Goal: Transaction & Acquisition: Purchase product/service

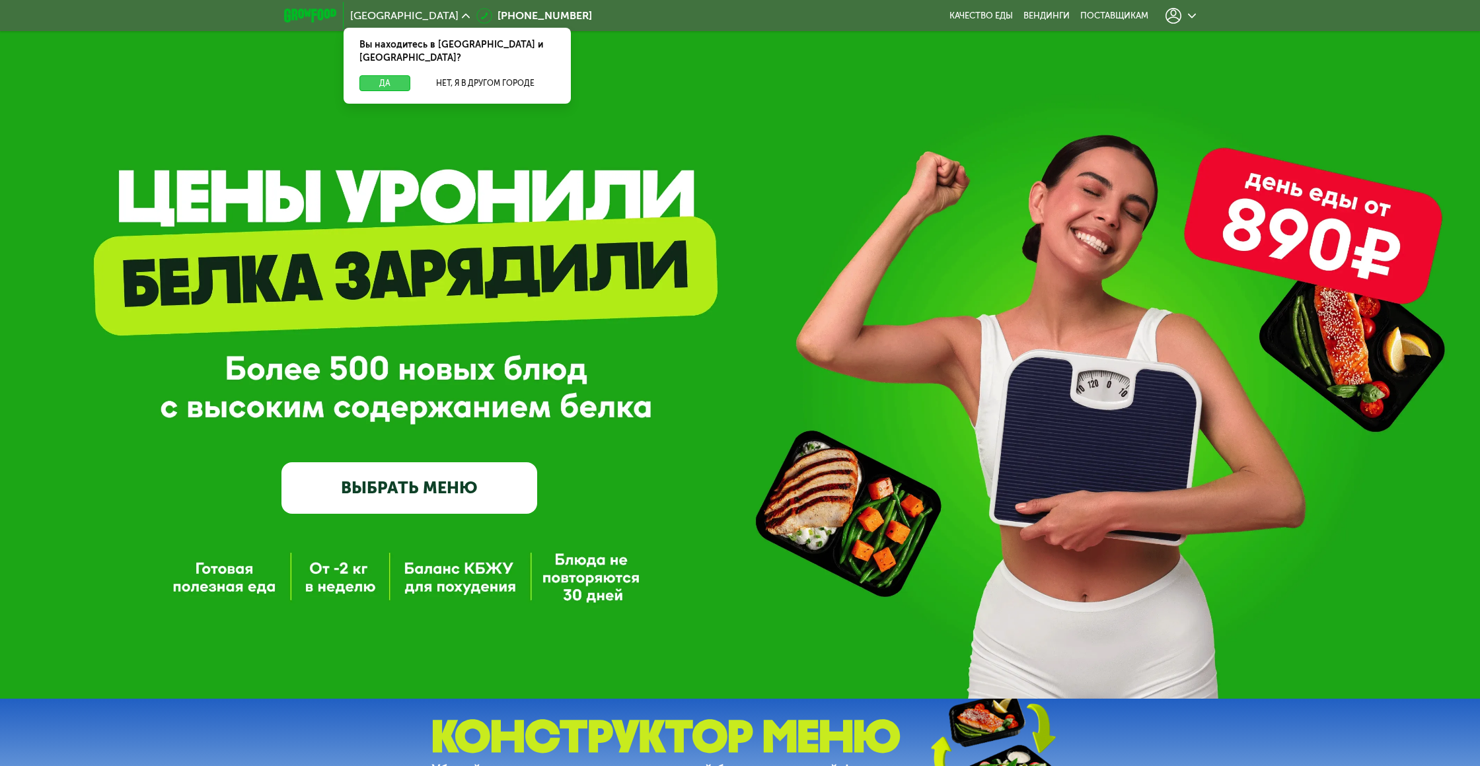
click at [387, 75] on button "Да" at bounding box center [384, 83] width 51 height 16
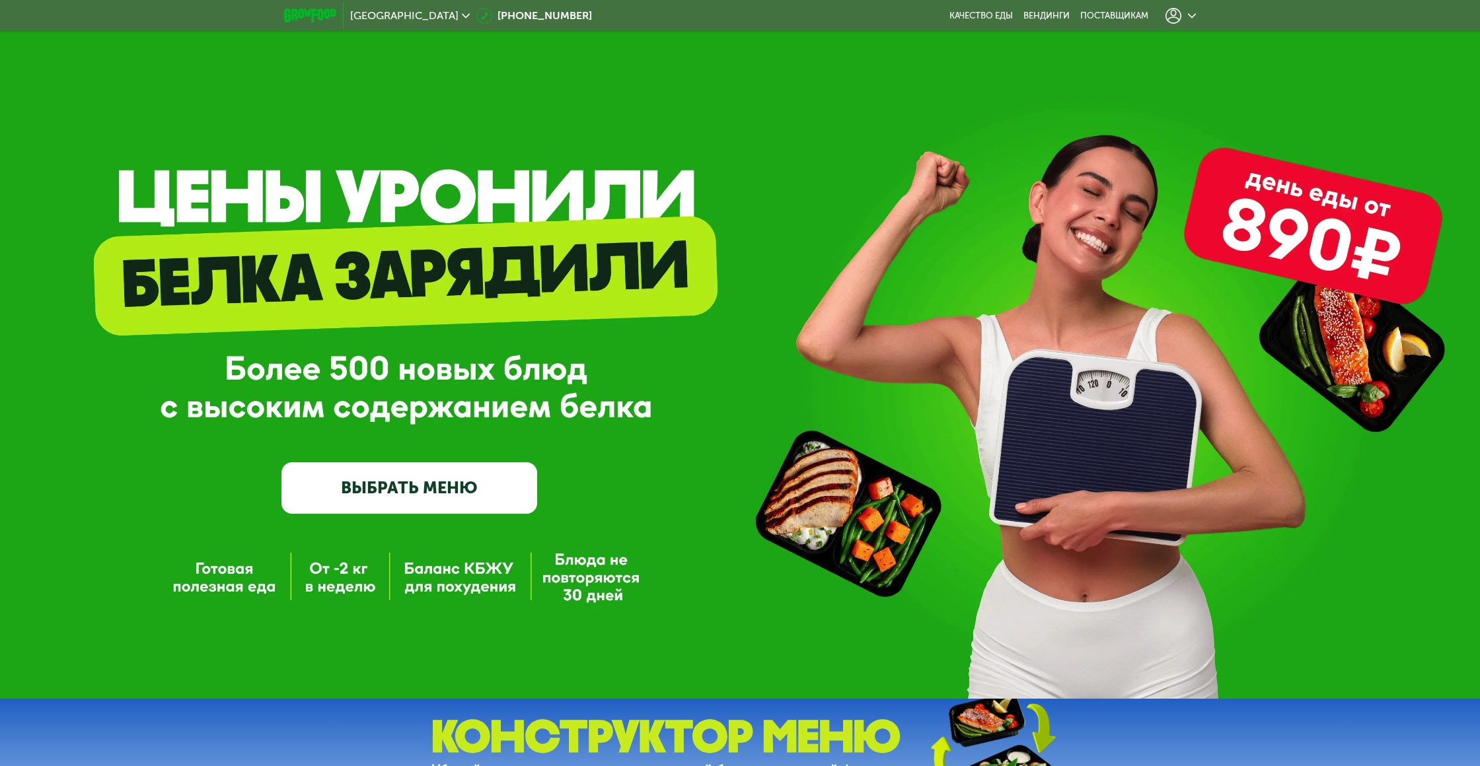
click at [462, 15] on icon at bounding box center [466, 16] width 8 height 8
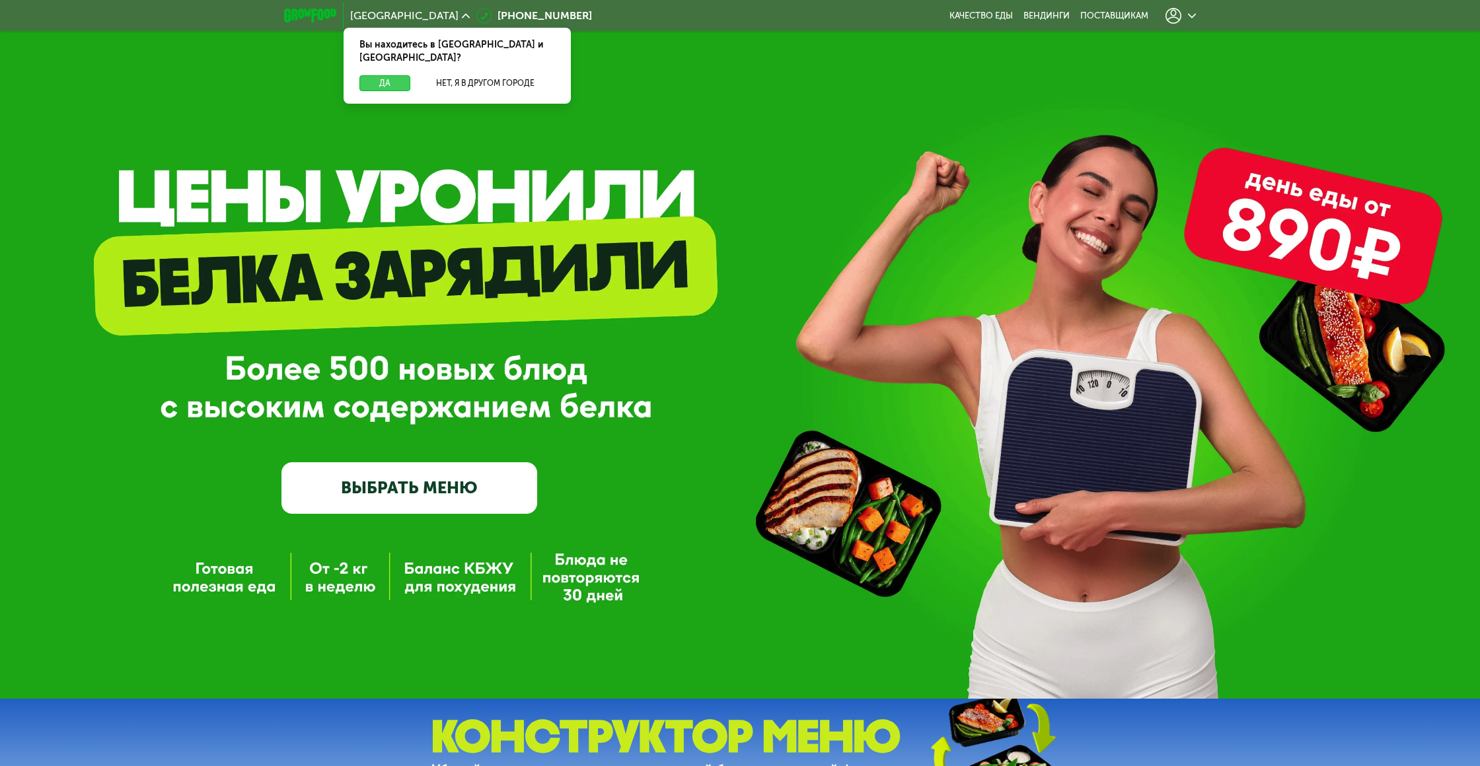
click at [382, 75] on button "Да" at bounding box center [384, 83] width 51 height 16
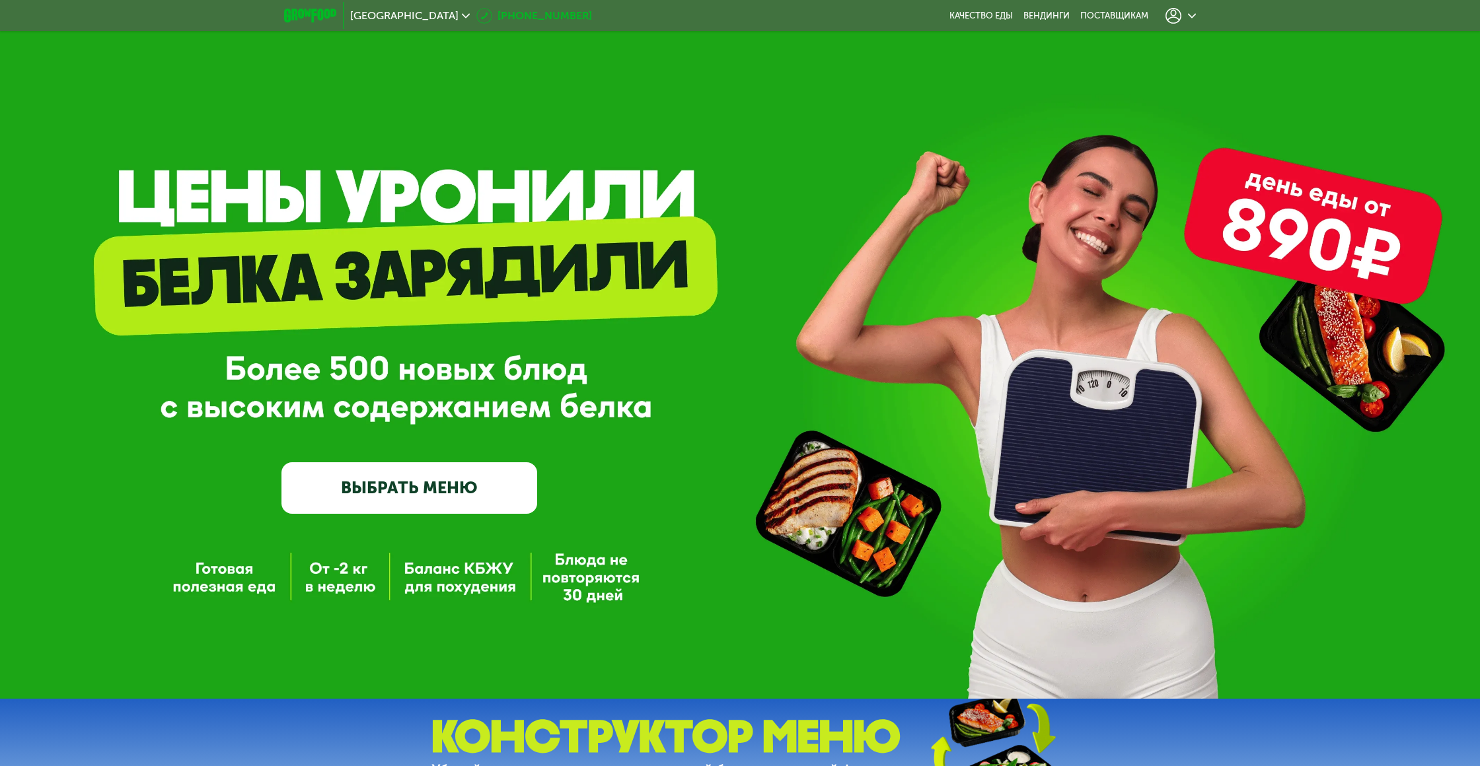
click at [479, 15] on link "[PHONE_NUMBER]" at bounding box center [534, 16] width 116 height 16
click at [1195, 11] on div at bounding box center [1181, 15] width 44 height 29
click at [1193, 14] on icon at bounding box center [1192, 16] width 8 height 8
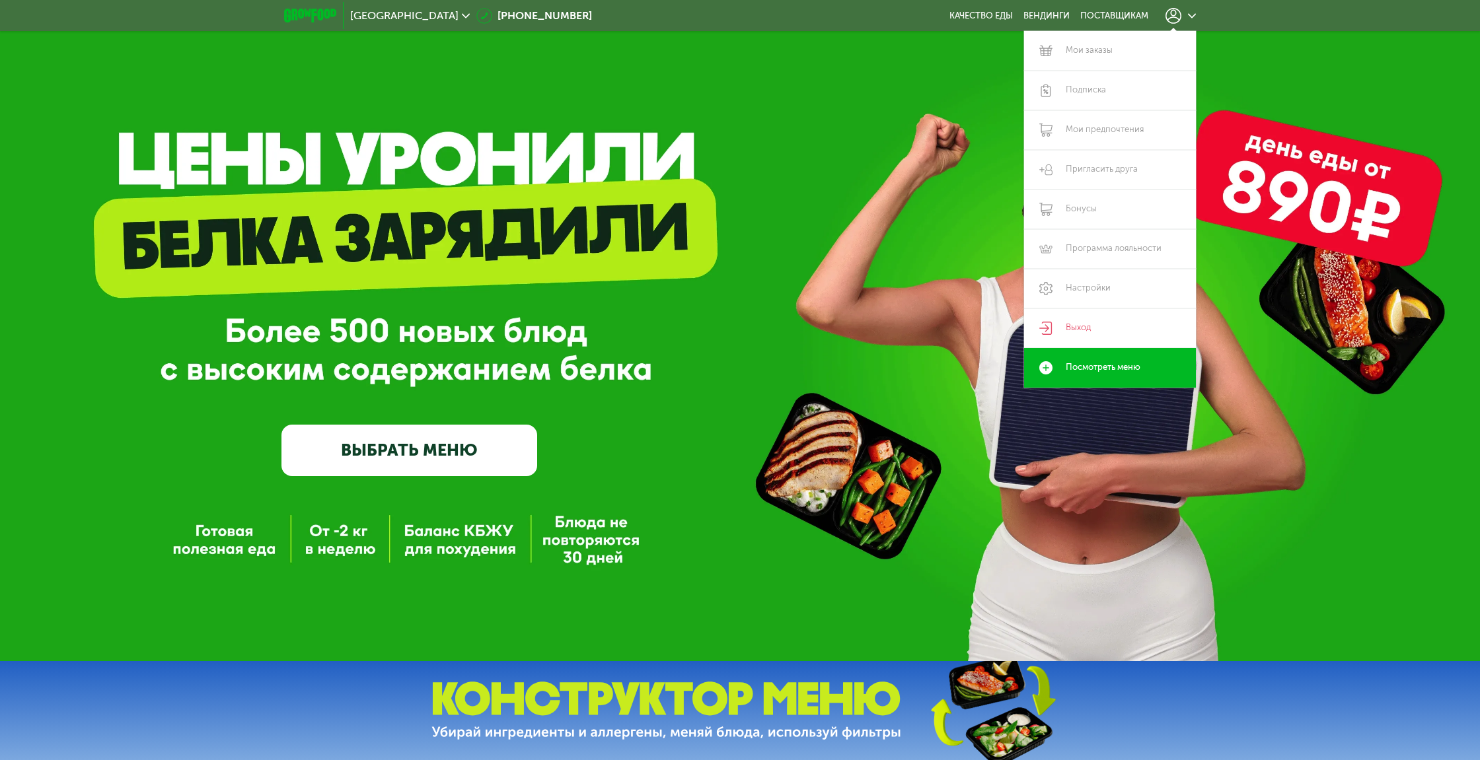
click at [411, 458] on link "ВЫБРАТЬ МЕНЮ" at bounding box center [409, 451] width 256 height 52
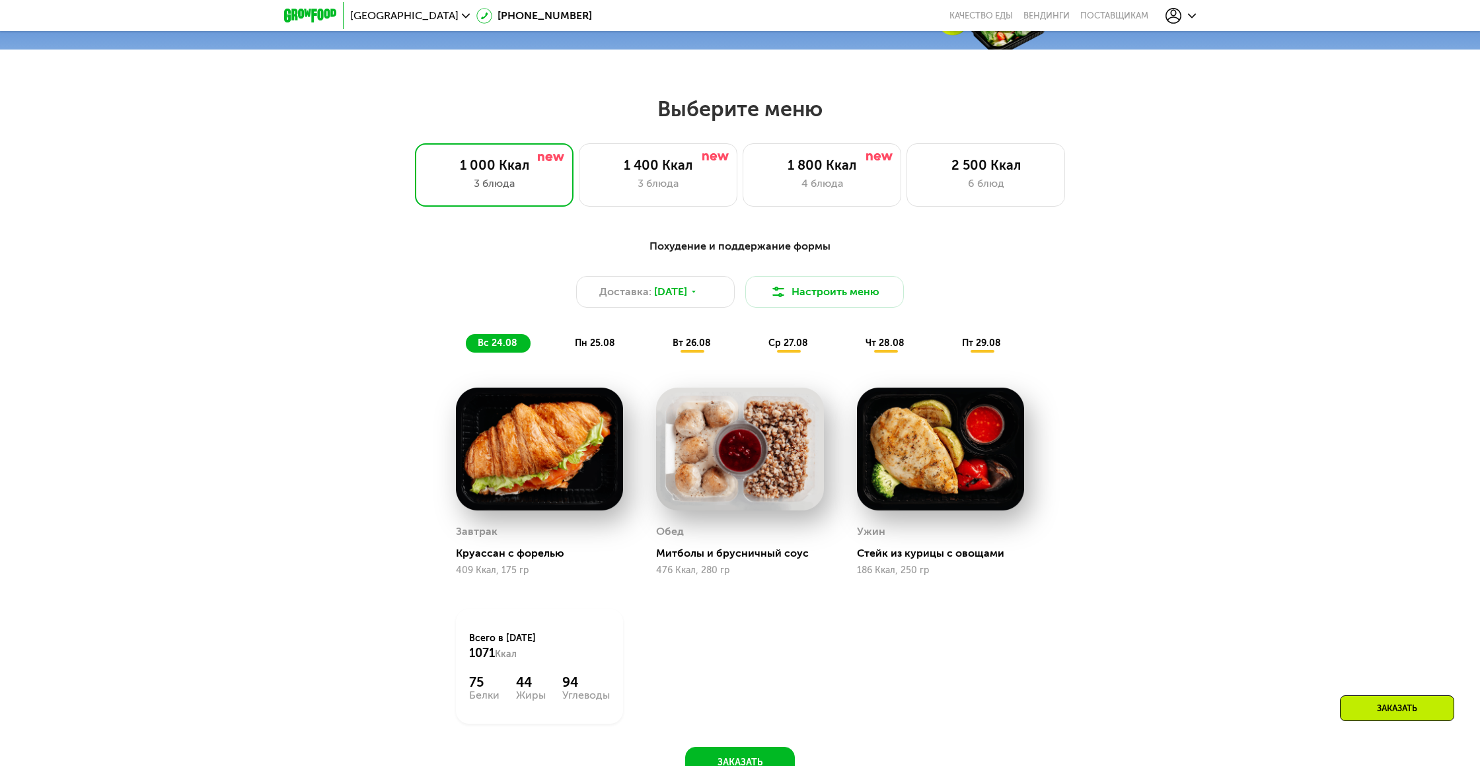
scroll to position [747, 0]
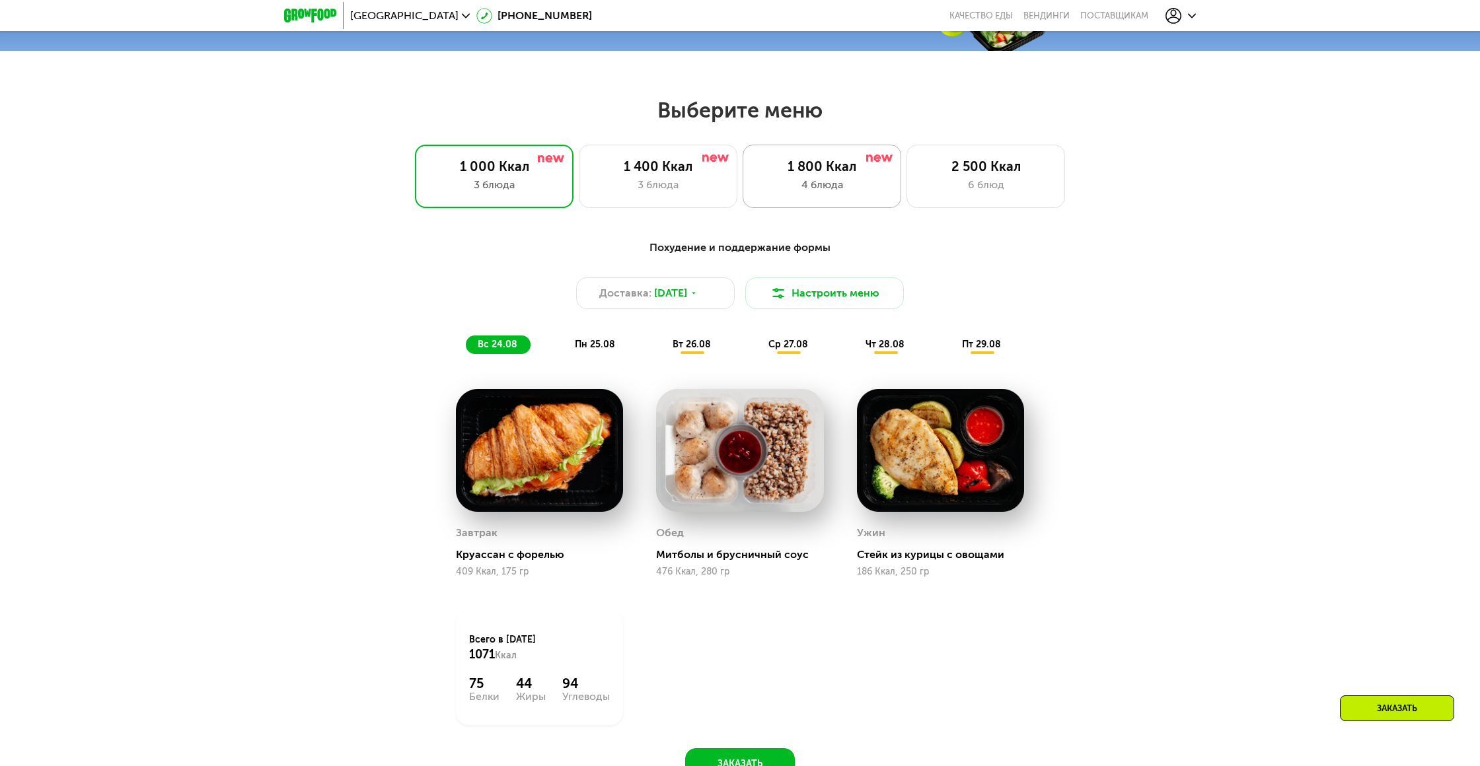
click at [819, 180] on div "4 блюда" at bounding box center [821, 185] width 131 height 16
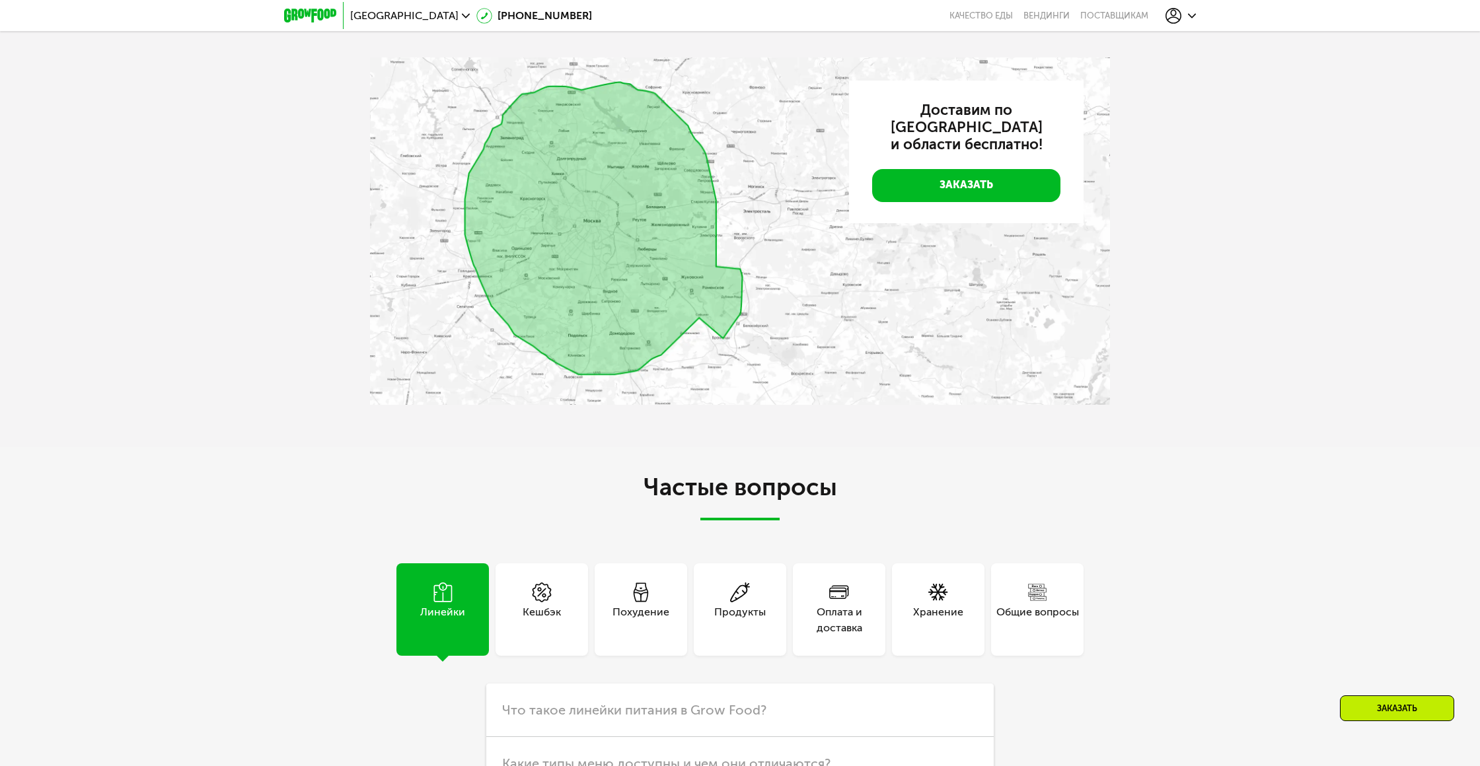
scroll to position [3137, 0]
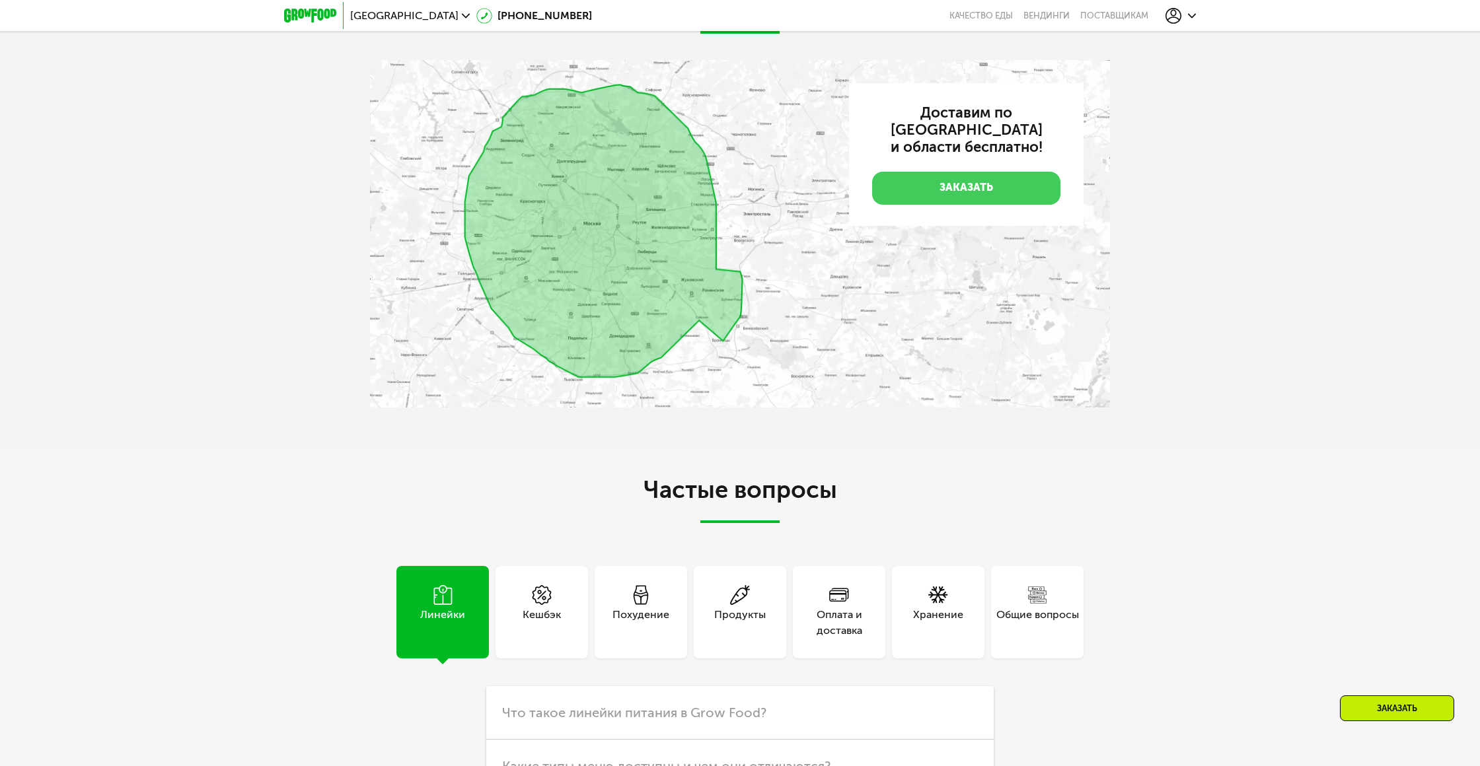
click at [921, 205] on link "Заказать" at bounding box center [966, 188] width 188 height 33
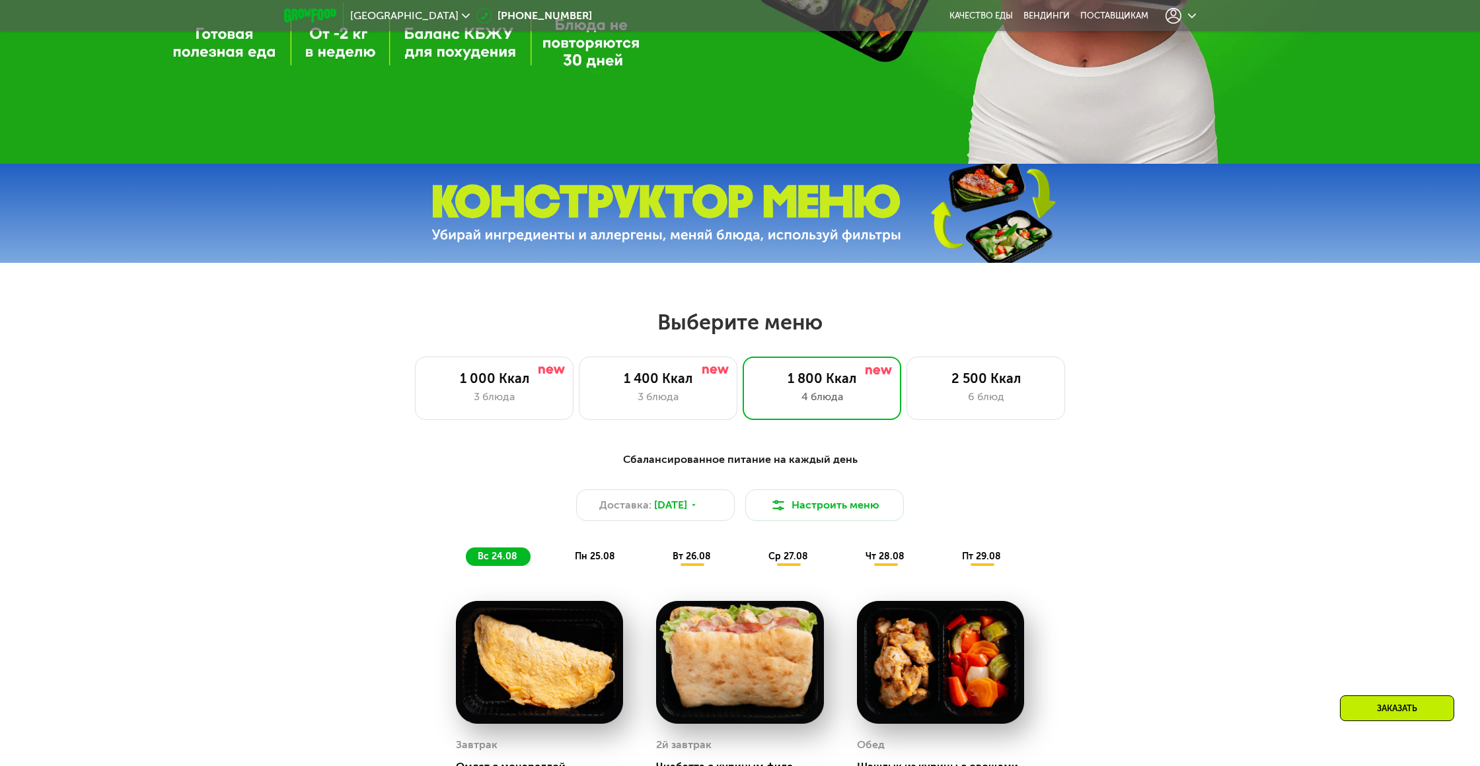
scroll to position [544, 0]
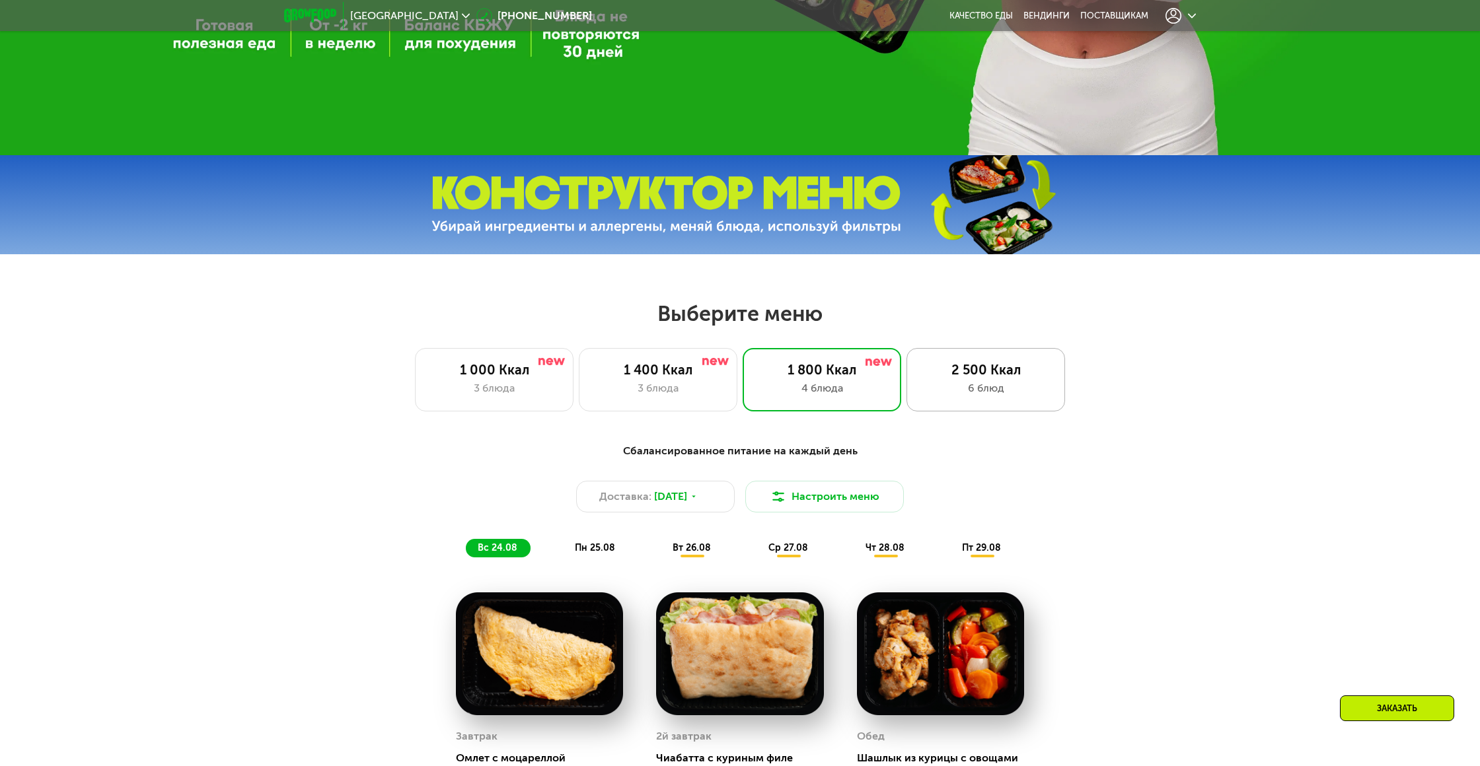
drag, startPoint x: 964, startPoint y: 384, endPoint x: 955, endPoint y: 386, distance: 9.3
click at [964, 384] on div "6 блюд" at bounding box center [985, 388] width 131 height 16
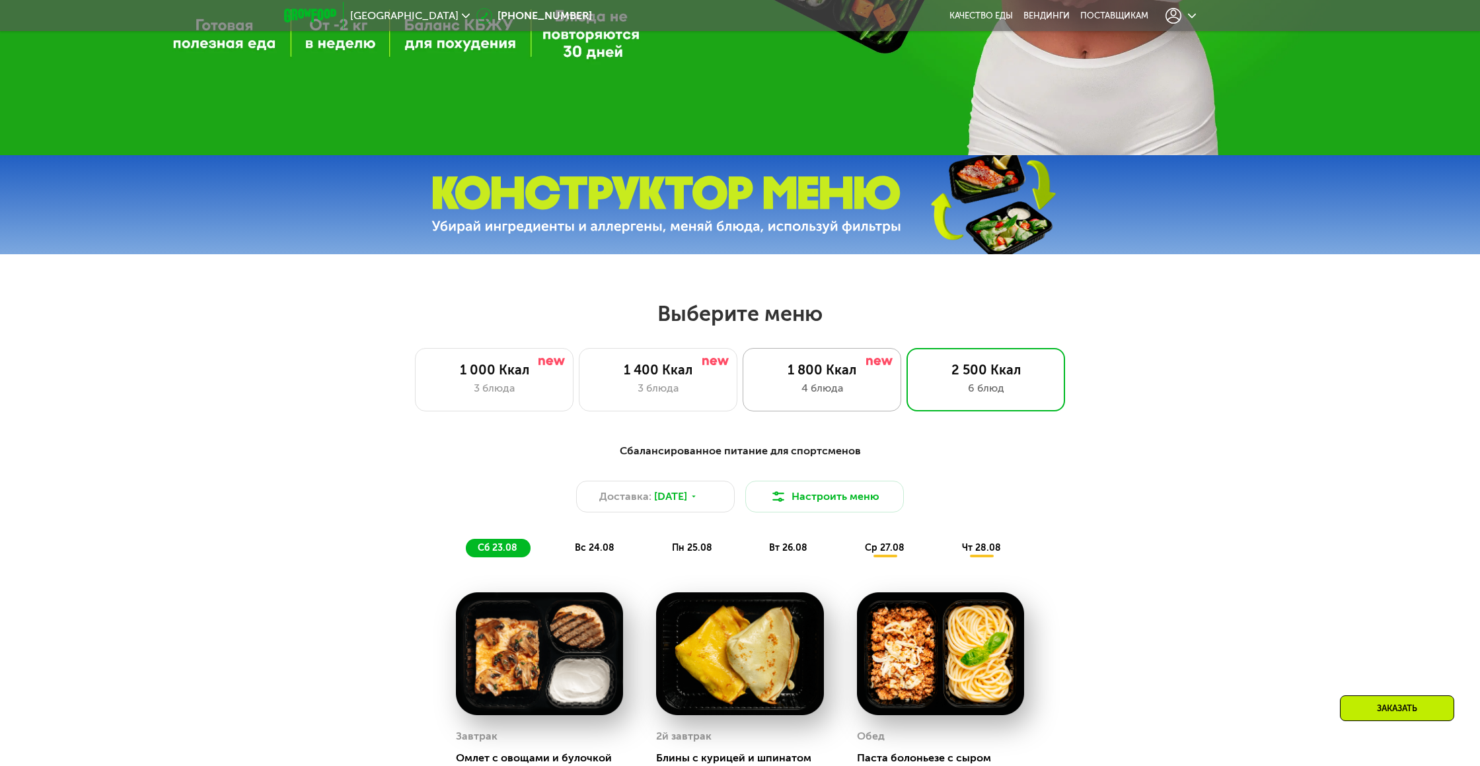
click at [824, 384] on div "4 блюда" at bounding box center [821, 388] width 131 height 16
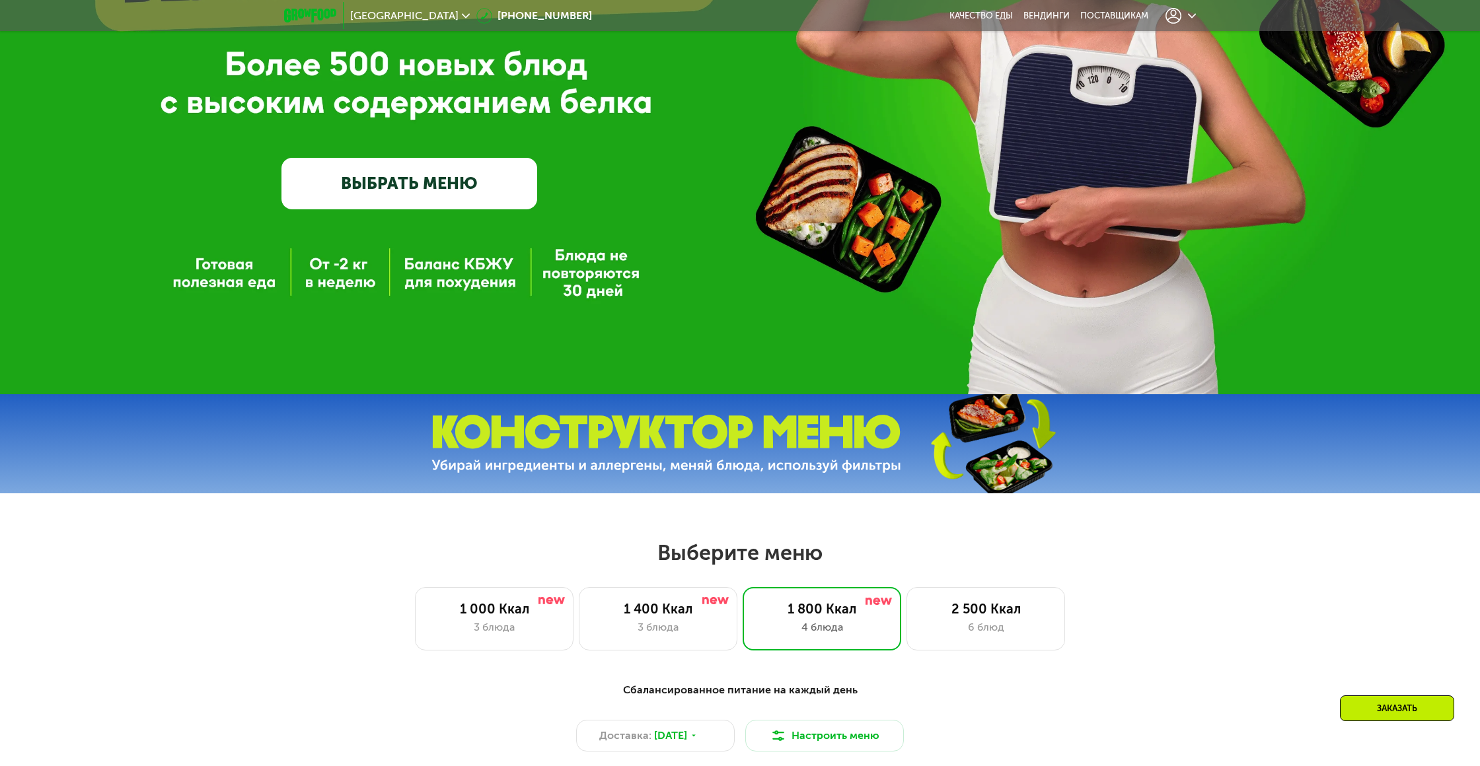
scroll to position [308, 0]
